Goal: Check status: Check status

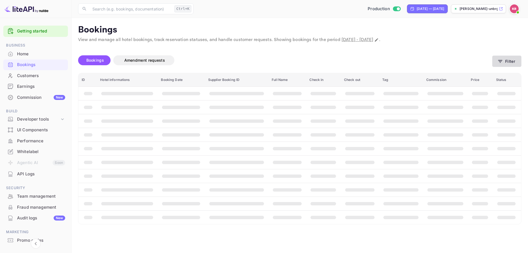
click at [509, 59] on button "Filter" at bounding box center [506, 61] width 29 height 11
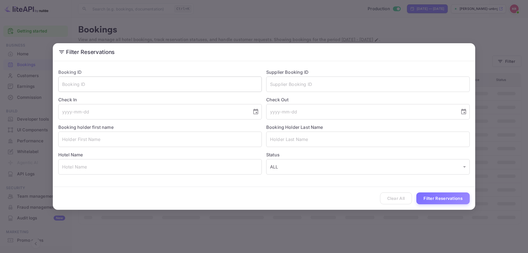
click at [221, 82] on input "text" at bounding box center [160, 83] width 204 height 15
paste input "JGLkumTm1"
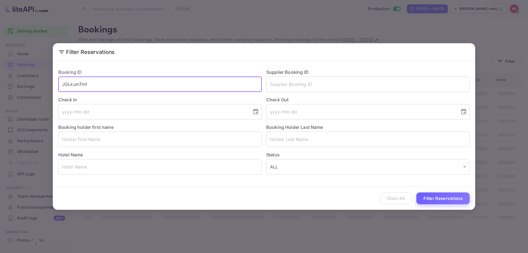
type input "JGLkumTm1"
click at [433, 194] on button "Filter Reservations" at bounding box center [442, 198] width 53 height 12
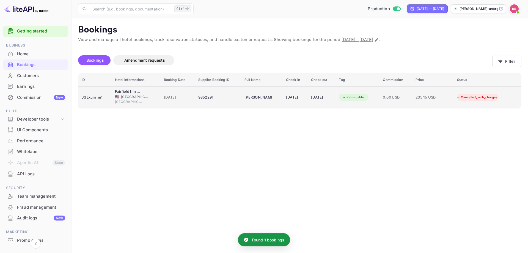
drag, startPoint x: 391, startPoint y: 94, endPoint x: 318, endPoint y: 103, distance: 73.9
click at [318, 103] on td "[DATE]" at bounding box center [322, 97] width 28 height 22
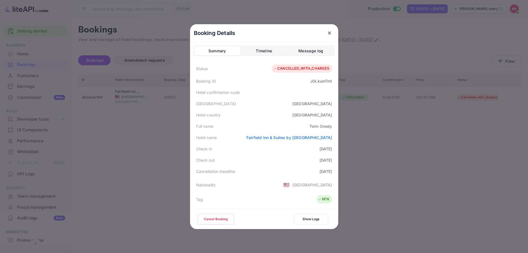
click at [295, 216] on button "Show Logs" at bounding box center [311, 218] width 34 height 11
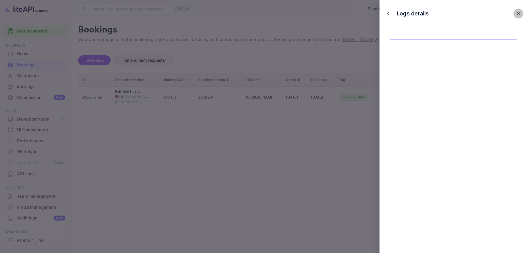
click at [520, 13] on icon "close" at bounding box center [519, 14] width 6 height 6
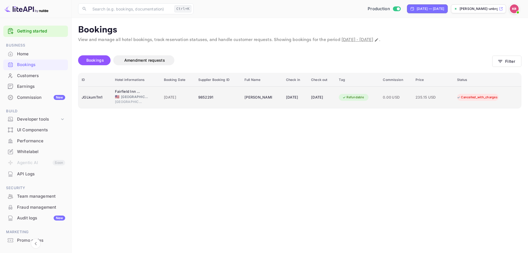
click at [292, 95] on div "[DATE]" at bounding box center [295, 97] width 18 height 9
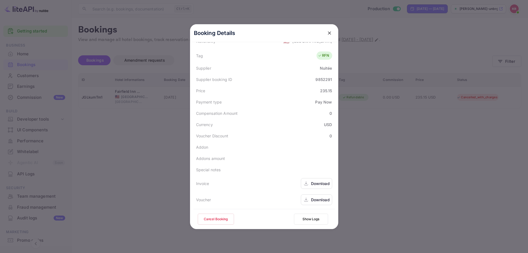
scroll to position [145, 0]
click at [316, 184] on div "Download" at bounding box center [320, 182] width 19 height 6
click at [324, 200] on div "Download" at bounding box center [320, 199] width 19 height 6
click at [319, 222] on button "Show Logs" at bounding box center [311, 218] width 34 height 11
click at [315, 222] on button "Show Logs" at bounding box center [311, 218] width 34 height 11
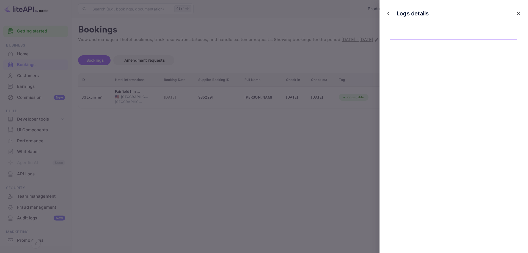
click at [174, 100] on div at bounding box center [264, 126] width 528 height 253
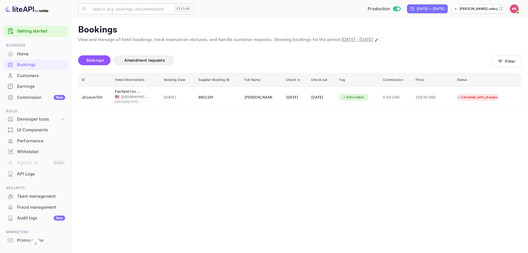
click at [124, 9] on input "text" at bounding box center [130, 8] width 83 height 11
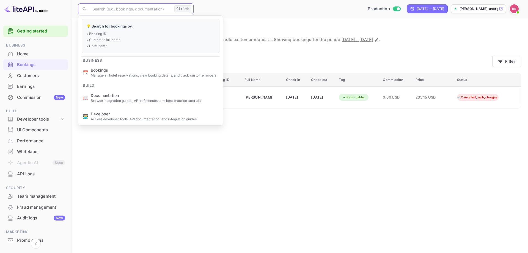
paste input "JGLkumTm1"
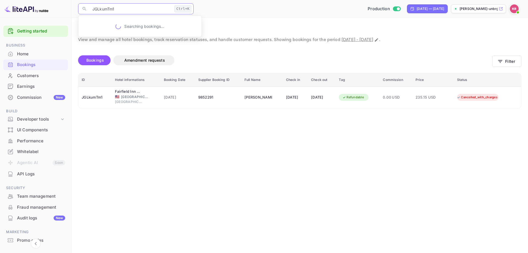
type input "JGLkumTm1"
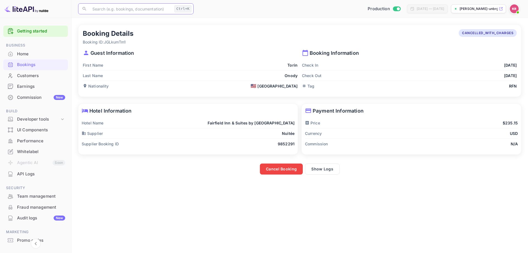
click at [137, 11] on input "text" at bounding box center [130, 8] width 83 height 11
click at [322, 166] on button "Show Logs" at bounding box center [322, 168] width 35 height 11
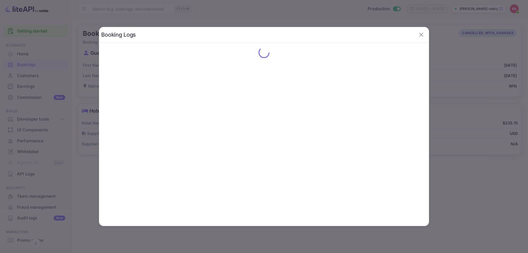
click at [467, 106] on div at bounding box center [264, 126] width 528 height 253
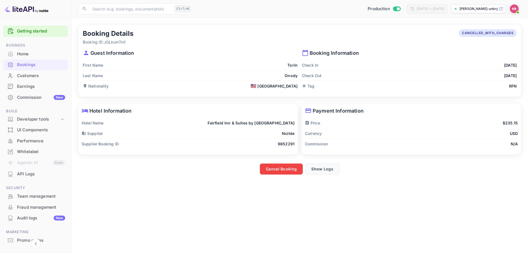
click at [330, 167] on button "Show Logs" at bounding box center [322, 168] width 35 height 11
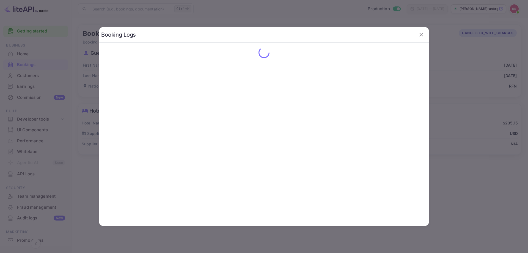
click at [480, 89] on div at bounding box center [264, 126] width 528 height 253
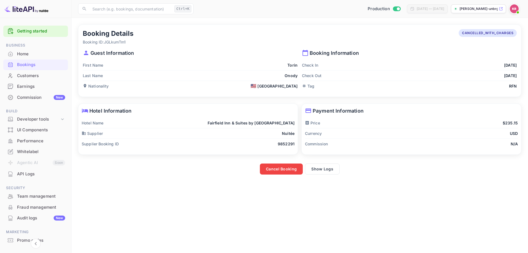
click at [114, 41] on p "Booking ID: JGLkumTm1" at bounding box center [108, 42] width 51 height 6
copy p "JGLkumTm1"
click at [319, 172] on button "Show Logs" at bounding box center [322, 168] width 35 height 11
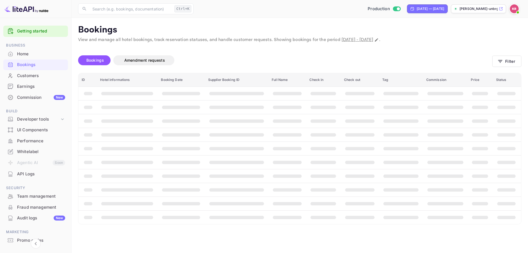
click at [508, 68] on div "Bookings Amendment requests Filter" at bounding box center [299, 61] width 443 height 23
click at [506, 64] on button "Filter" at bounding box center [506, 61] width 29 height 11
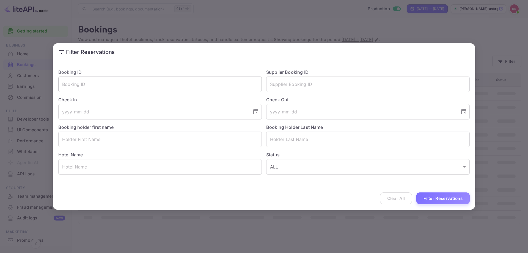
click at [113, 84] on input "text" at bounding box center [160, 83] width 204 height 15
paste input "JGLkumTm1"
type input "JGLkumTm1"
click at [433, 200] on button "Filter Reservations" at bounding box center [442, 198] width 53 height 12
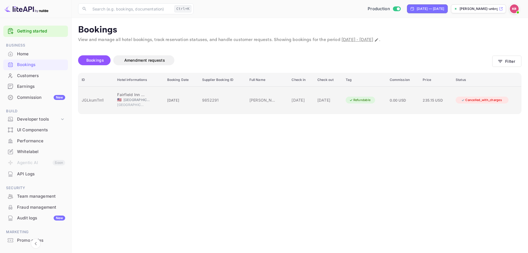
click at [317, 98] on div "[DATE]" at bounding box center [328, 100] width 22 height 6
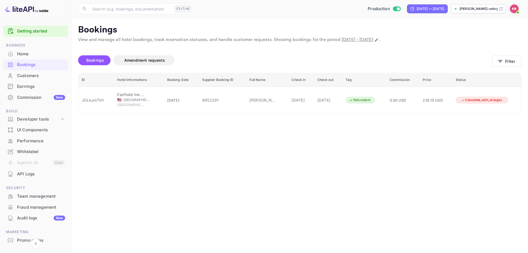
scroll to position [28, 0]
drag, startPoint x: 243, startPoint y: 111, endPoint x: 331, endPoint y: 108, distance: 88.9
click at [126, 103] on div at bounding box center [264, 126] width 528 height 253
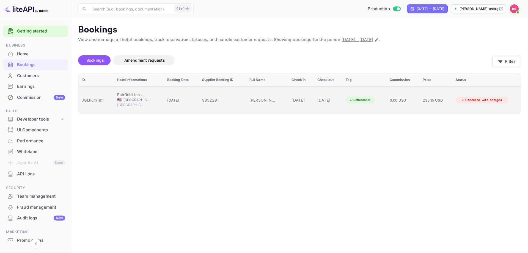
click at [334, 103] on td "[DATE]" at bounding box center [328, 99] width 28 height 27
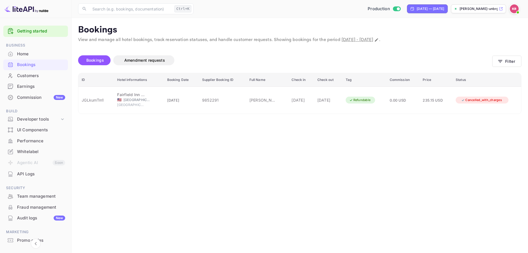
click at [165, 137] on div at bounding box center [264, 126] width 528 height 253
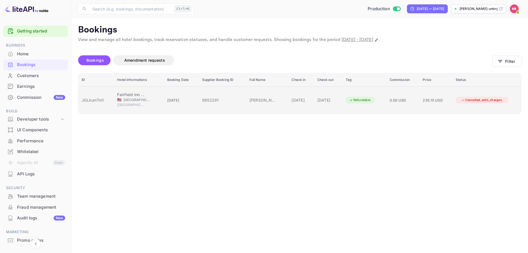
click at [320, 97] on div "[DATE]" at bounding box center [328, 100] width 22 height 6
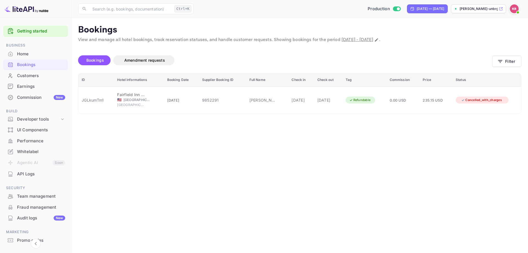
click at [259, 156] on div at bounding box center [264, 126] width 528 height 253
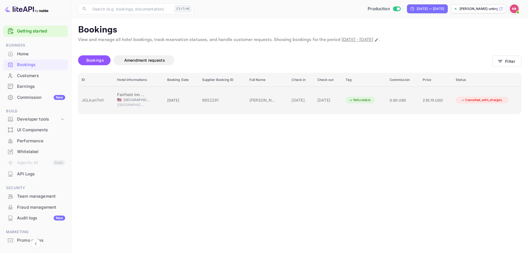
click at [254, 98] on div "[PERSON_NAME]" at bounding box center [264, 100] width 28 height 6
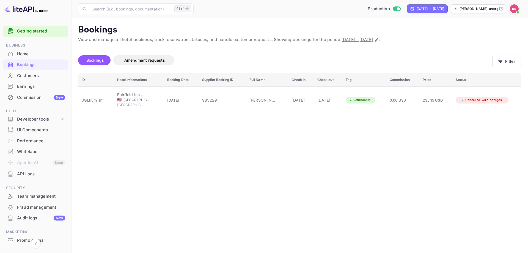
scroll to position [0, 0]
drag, startPoint x: 315, startPoint y: 78, endPoint x: 332, endPoint y: 76, distance: 16.6
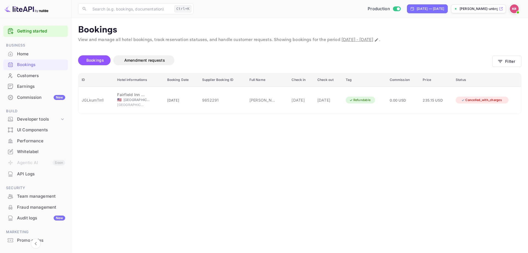
copy span "4094825"
click at [371, 151] on div at bounding box center [264, 126] width 528 height 253
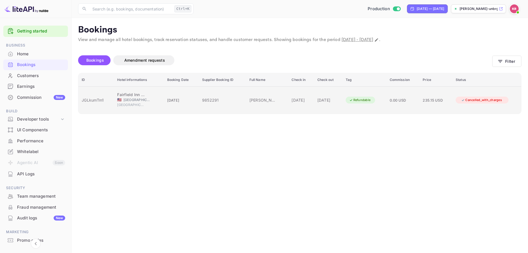
click at [360, 104] on td "Refundable" at bounding box center [364, 99] width 44 height 27
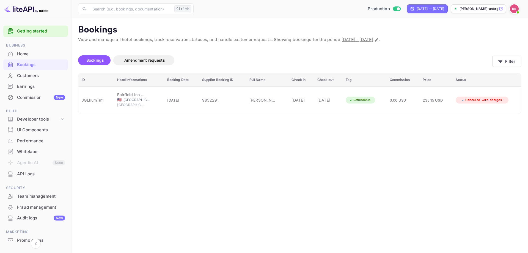
click at [131, 110] on div at bounding box center [264, 126] width 528 height 253
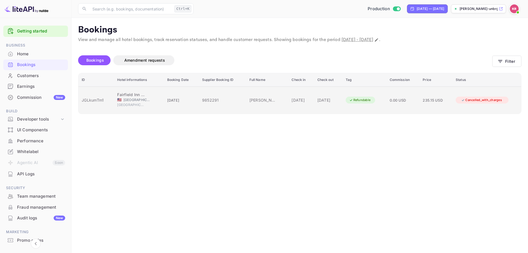
click at [131, 97] on span "[GEOGRAPHIC_DATA]" at bounding box center [138, 99] width 28 height 5
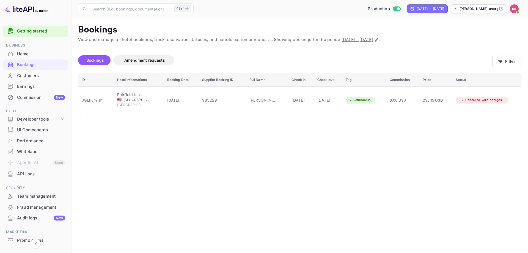
drag, startPoint x: 234, startPoint y: 136, endPoint x: 331, endPoint y: 140, distance: 97.2
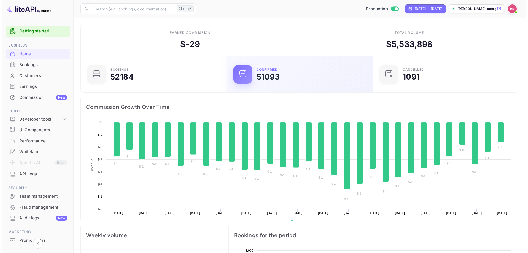
scroll to position [85, 139]
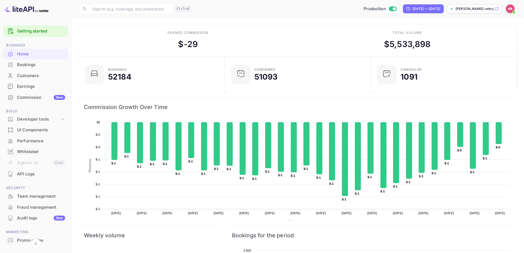
click at [27, 65] on div "Bookings" at bounding box center [41, 65] width 48 height 6
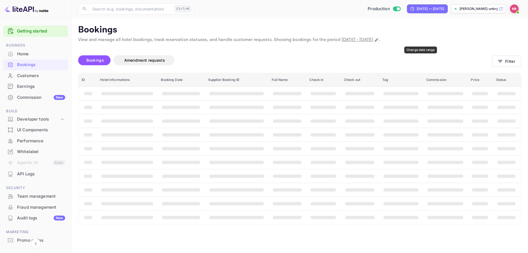
click at [379, 40] on icon "Change date range" at bounding box center [376, 40] width 4 height 4
select select "8"
select select "2025"
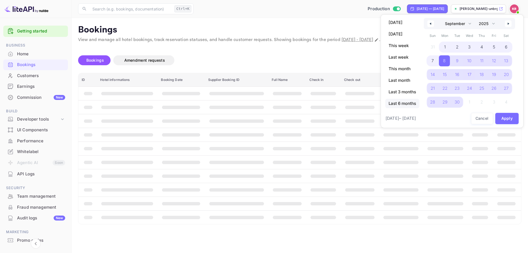
click at [398, 99] on span "Last 6 months" at bounding box center [402, 103] width 34 height 9
select select "3"
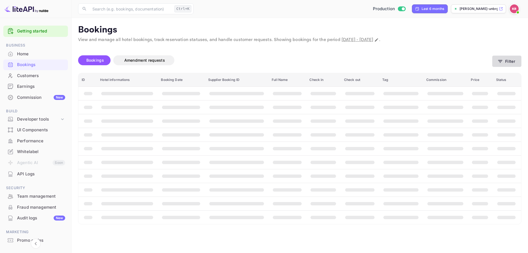
click at [508, 61] on button "Filter" at bounding box center [506, 61] width 29 height 11
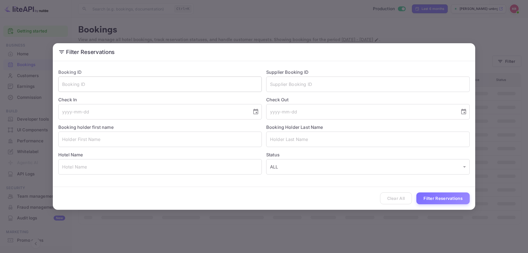
click at [128, 86] on input "text" at bounding box center [160, 83] width 204 height 15
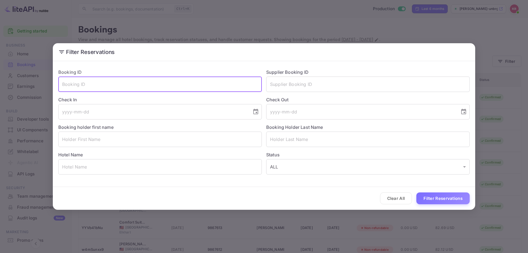
paste input "29x9Yv-GH"
type input "29x9Yv-GH"
click at [416, 192] on button "Filter Reservations" at bounding box center [442, 198] width 53 height 12
